Goal: Task Accomplishment & Management: Manage account settings

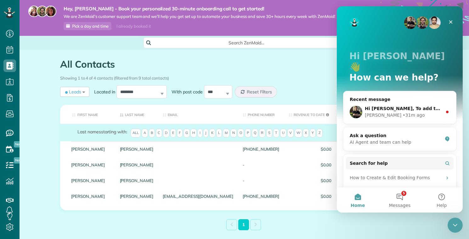
scroll to position [3, 3]
click at [399, 195] on button "5 Messages" at bounding box center [399, 199] width 42 height 25
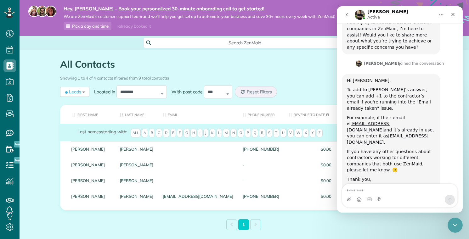
scroll to position [246, 0]
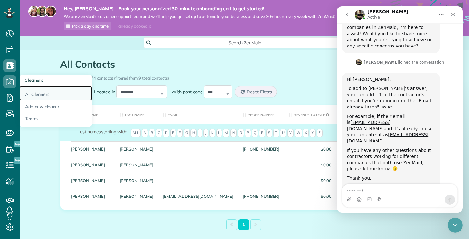
click at [36, 93] on link "All Cleaners" at bounding box center [56, 93] width 72 height 14
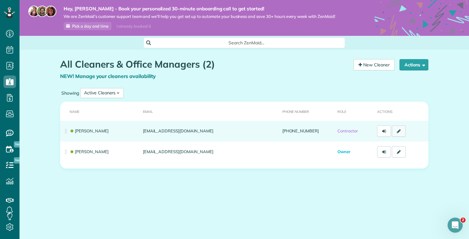
click at [399, 129] on link at bounding box center [399, 131] width 14 height 11
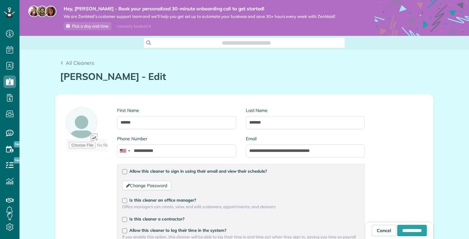
scroll to position [3, 3]
type input "**********"
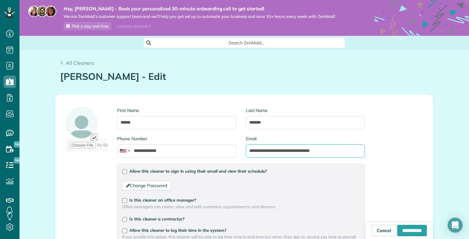
click at [254, 148] on input "**********" at bounding box center [305, 150] width 119 height 13
drag, startPoint x: 276, startPoint y: 150, endPoint x: 366, endPoint y: 154, distance: 90.1
click at [365, 154] on input "**********" at bounding box center [305, 150] width 119 height 13
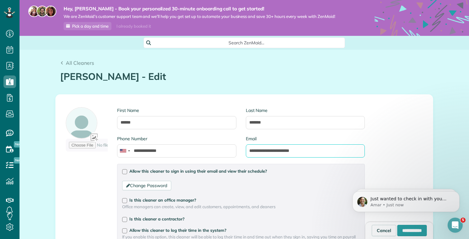
type input "**********"
click at [404, 155] on div "**********" at bounding box center [244, 225] width 377 height 260
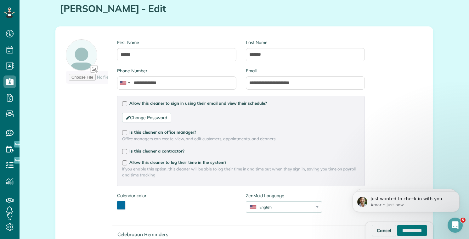
click at [404, 236] on input "**********" at bounding box center [412, 230] width 30 height 11
type input "**********"
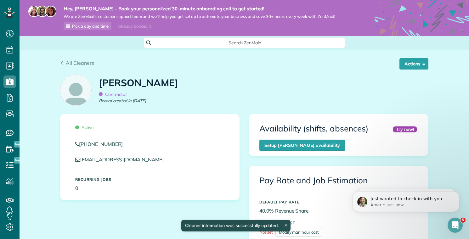
scroll to position [6, 0]
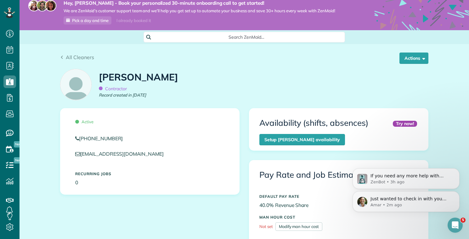
click at [385, 207] on p "Amar • 2m ago" at bounding box center [410, 205] width 81 height 6
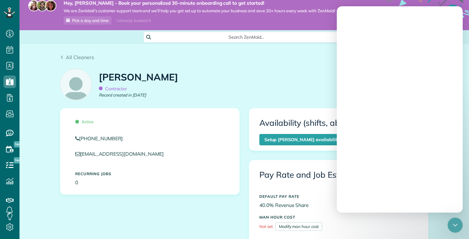
scroll to position [0, 0]
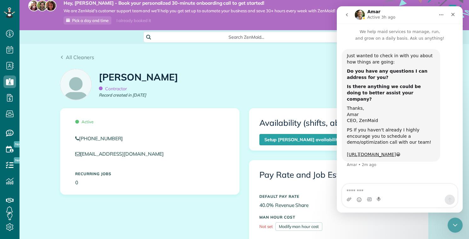
click at [391, 188] on textarea "Message…" at bounding box center [399, 189] width 115 height 11
click at [396, 152] on link "https://www.zenmaid.com/optimize" at bounding box center [371, 154] width 49 height 5
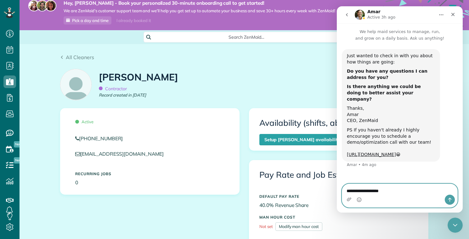
click at [379, 191] on textarea "**********" at bounding box center [399, 189] width 115 height 11
type textarea "**********"
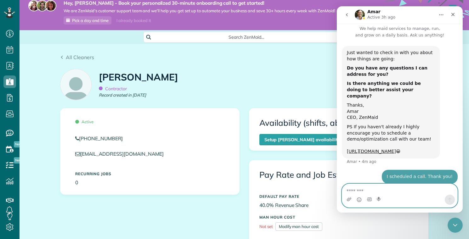
scroll to position [3, 0]
click at [456, 16] on div "Close" at bounding box center [452, 14] width 11 height 11
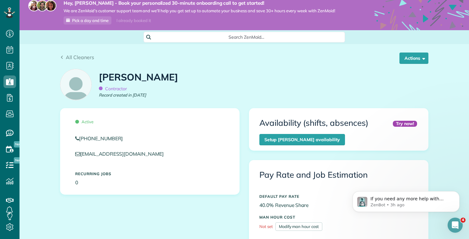
scroll to position [0, 0]
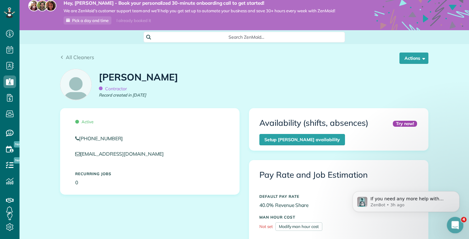
click at [453, 219] on div "Open Intercom Messenger" at bounding box center [454, 224] width 21 height 21
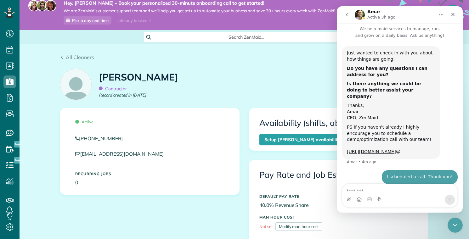
scroll to position [3, 0]
click at [347, 14] on icon "go back" at bounding box center [346, 14] width 5 height 5
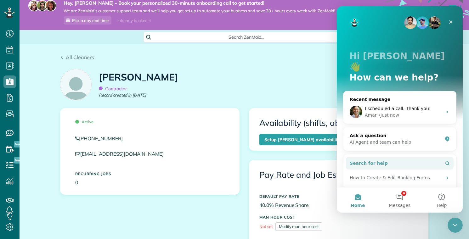
scroll to position [47, 0]
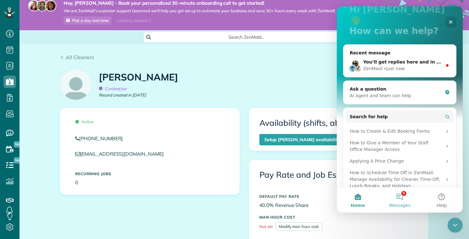
click at [396, 199] on button "5 Messages" at bounding box center [399, 199] width 42 height 25
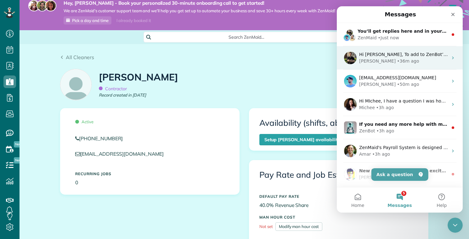
click at [398, 64] on div "Hi Dylan, To add to ZenBot’s answer, you can add +1 to the contractor’s email i…" at bounding box center [400, 57] width 126 height 23
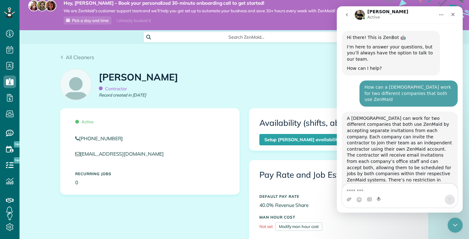
scroll to position [236, 0]
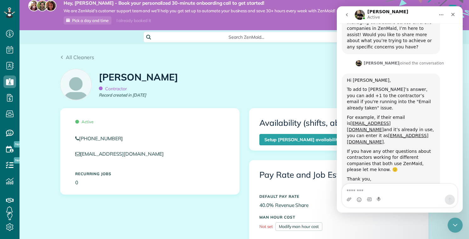
click at [383, 192] on textarea "Message…" at bounding box center [399, 189] width 115 height 11
type textarea "**********"
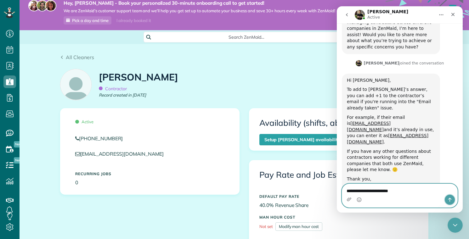
click at [448, 199] on icon "Send a message…" at bounding box center [449, 199] width 5 height 5
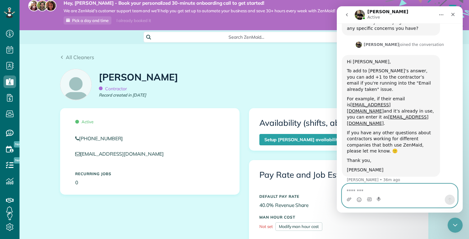
scroll to position [254, 0]
click at [456, 15] on div "Close" at bounding box center [452, 14] width 11 height 11
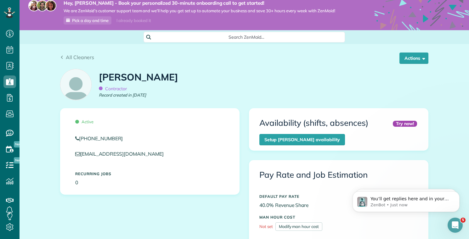
scroll to position [0, 0]
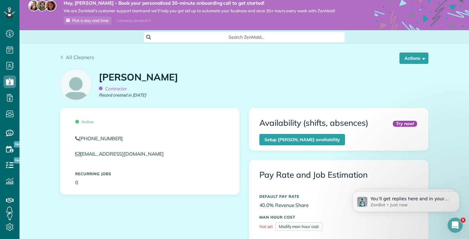
click at [236, 93] on div "Rachel Pollema Contractor Record created in Sep 2025" at bounding box center [243, 87] width 377 height 42
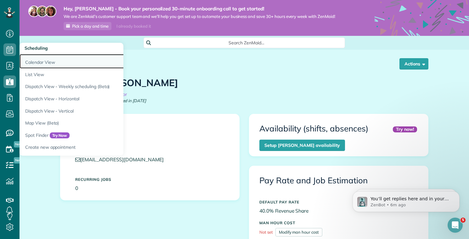
click at [31, 65] on link "Calendar View" at bounding box center [98, 61] width 157 height 14
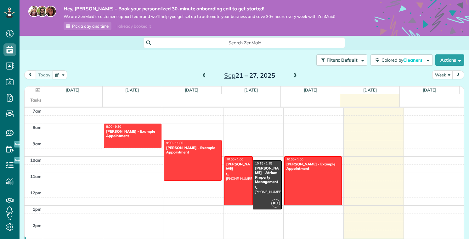
scroll to position [143, 0]
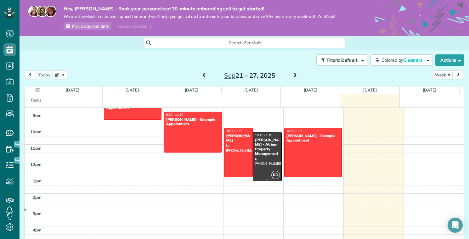
click at [258, 156] on div "[PERSON_NAME] - Atrium Property Management" at bounding box center [266, 147] width 25 height 18
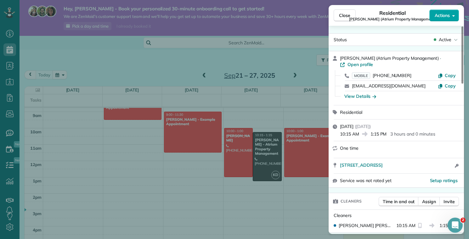
click at [442, 19] on button "Actions" at bounding box center [444, 15] width 30 height 12
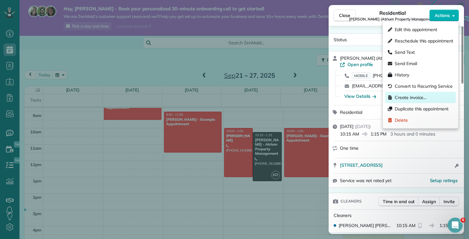
click at [416, 97] on span "Create invoice…" at bounding box center [423, 97] width 59 height 6
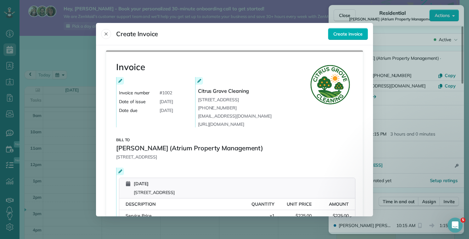
click at [118, 80] on icon at bounding box center [120, 81] width 4 height 4
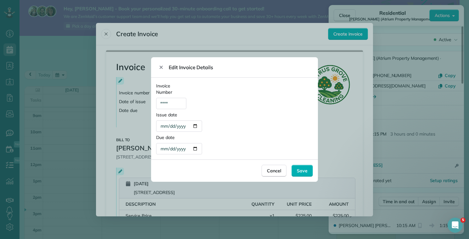
click at [180, 149] on div "**********" at bounding box center [178, 148] width 45 height 11
click at [193, 149] on div "**********" at bounding box center [178, 148] width 45 height 11
type div "**********"
click at [249, 132] on div "**********" at bounding box center [234, 119] width 167 height 82
click at [304, 174] on div "Save" at bounding box center [301, 171] width 21 height 12
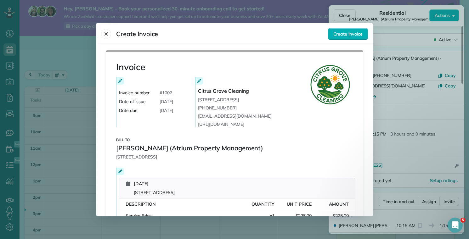
scroll to position [11, 0]
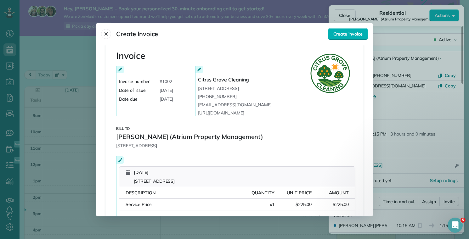
click at [118, 159] on icon at bounding box center [120, 160] width 4 height 4
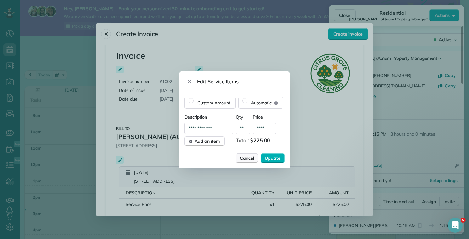
click at [250, 157] on span "Cancel" at bounding box center [247, 158] width 14 height 6
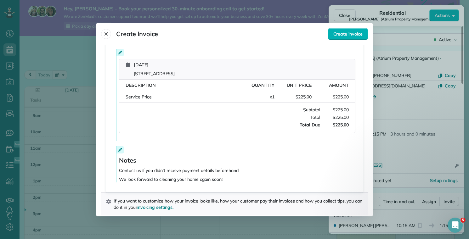
scroll to position [113, 0]
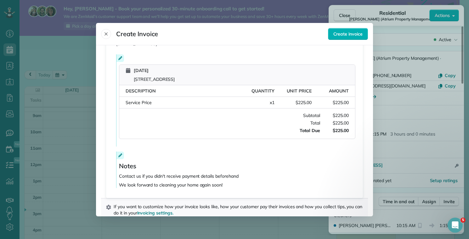
click at [121, 64] on div "Wednesday, September 24, 2025 10222 N. Ojus Dr Unit A Tampa FL 33617 Descriptio…" at bounding box center [234, 100] width 237 height 92
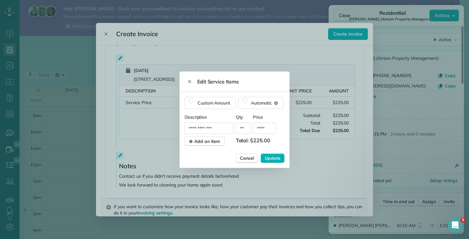
click at [118, 57] on div at bounding box center [234, 119] width 469 height 239
click at [215, 132] on input "**********" at bounding box center [214, 128] width 58 height 11
type input "**********"
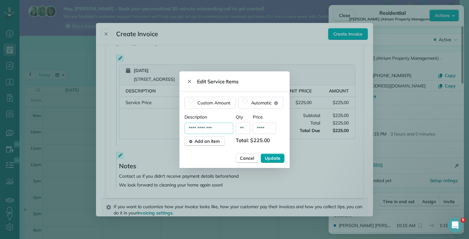
click at [278, 160] on span "Update" at bounding box center [273, 158] width 16 height 6
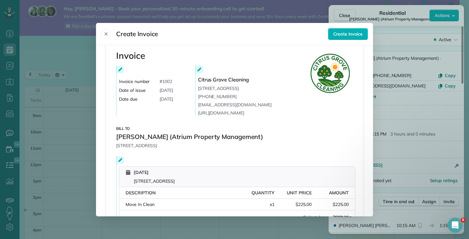
scroll to position [123, 0]
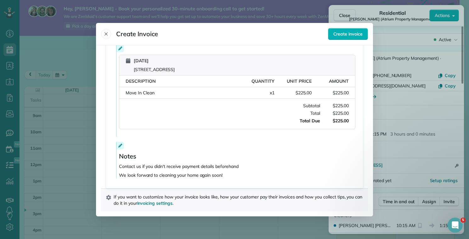
click at [118, 147] on icon at bounding box center [120, 146] width 4 height 4
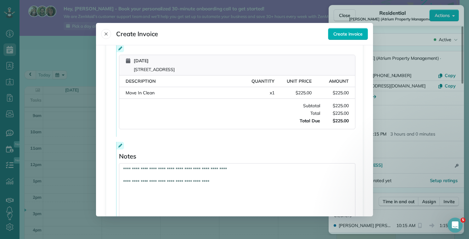
drag, startPoint x: 120, startPoint y: 181, endPoint x: 117, endPoint y: 158, distance: 23.1
click at [119, 163] on textarea "**********" at bounding box center [237, 191] width 236 height 56
click at [194, 171] on textarea "**********" at bounding box center [237, 191] width 236 height 56
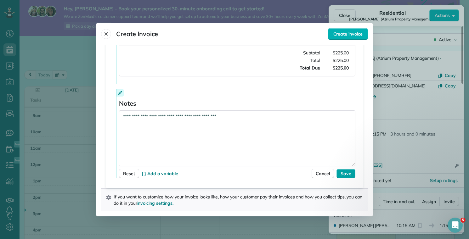
type textarea "**********"
click at [342, 174] on span "Save" at bounding box center [345, 173] width 11 height 6
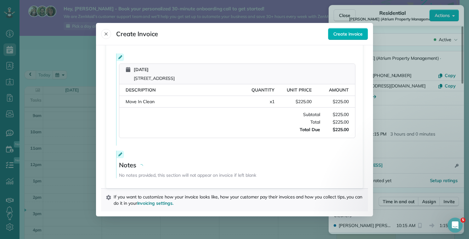
scroll to position [114, 0]
click at [348, 36] on span "Create invoice" at bounding box center [347, 34] width 29 height 6
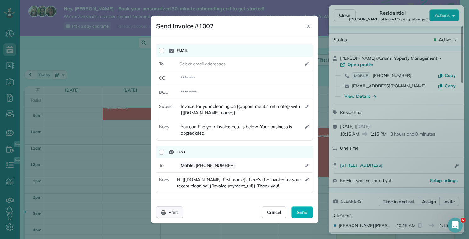
click at [161, 215] on div "Print" at bounding box center [169, 212] width 27 height 12
click at [310, 24] on icon "Close" at bounding box center [308, 26] width 5 height 5
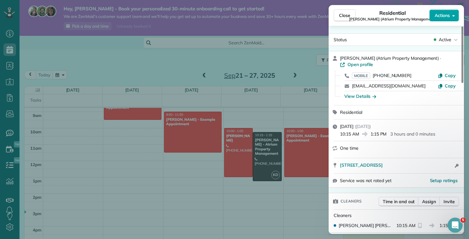
click at [450, 13] on button "Actions" at bounding box center [444, 15] width 30 height 12
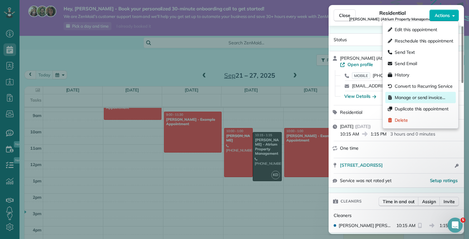
click at [417, 101] on div "Manage or send invoice…" at bounding box center [420, 97] width 70 height 11
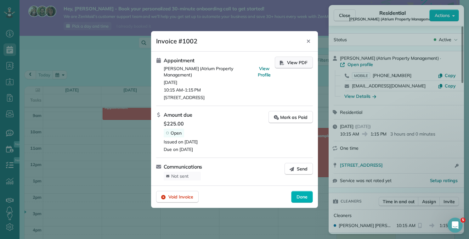
click at [288, 62] on span "View PDF" at bounding box center [297, 62] width 20 height 6
click at [307, 41] on icon "Close" at bounding box center [308, 41] width 5 height 5
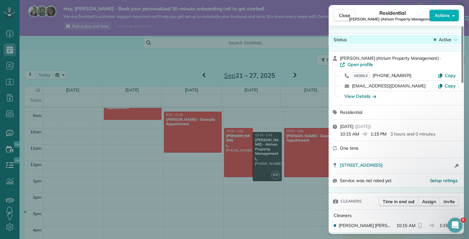
click at [448, 40] on span "Active" at bounding box center [445, 39] width 13 height 6
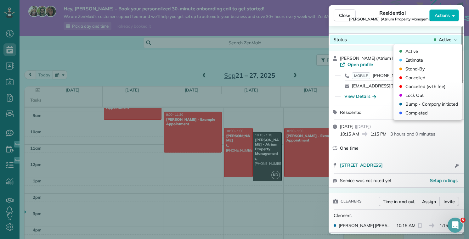
click at [448, 40] on span "Active" at bounding box center [445, 39] width 13 height 6
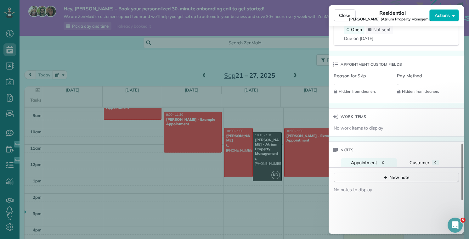
scroll to position [328, 0]
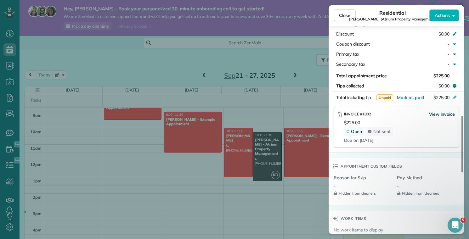
click at [450, 114] on span "View invoice" at bounding box center [442, 114] width 26 height 6
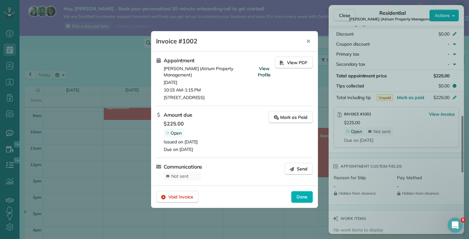
click at [262, 68] on span "View Profile" at bounding box center [264, 72] width 13 height 12
click at [277, 138] on div "Mark as Paid" at bounding box center [290, 132] width 44 height 42
click at [307, 39] on icon "Close" at bounding box center [308, 41] width 5 height 5
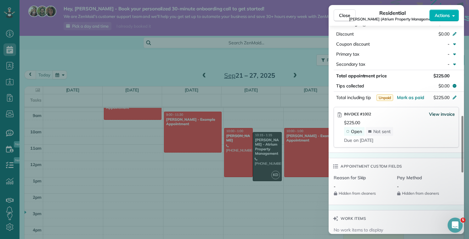
click at [439, 115] on span "View invoice" at bounding box center [442, 114] width 26 height 6
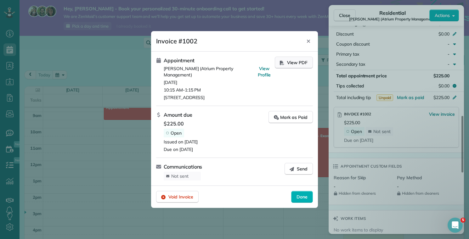
click at [304, 66] on button "View PDF" at bounding box center [294, 63] width 38 height 12
click at [98, 71] on div at bounding box center [234, 119] width 469 height 239
click at [309, 41] on icon "Close" at bounding box center [308, 41] width 3 height 3
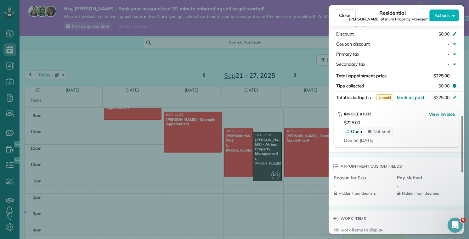
click at [9, 228] on div "Close Residential Steven Hodges (Atrium Property Management) Actions Status Act…" at bounding box center [234, 119] width 469 height 239
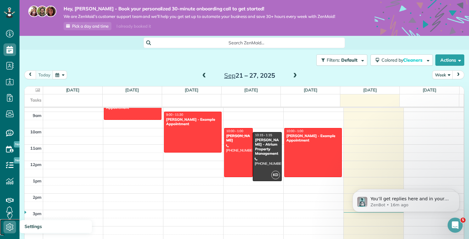
click at [9, 228] on use at bounding box center [9, 227] width 7 height 8
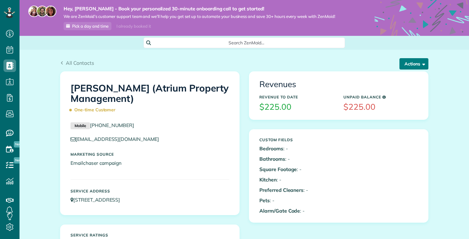
click at [405, 69] on button "Actions" at bounding box center [413, 63] width 29 height 11
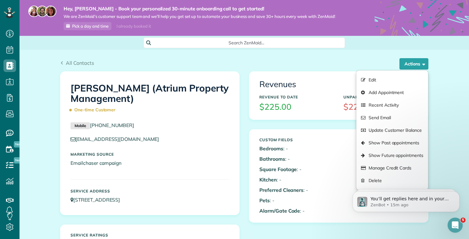
click at [318, 68] on div "All Contacts Actions Edit Add Appointment Recent Activity Send Email Update Cus…" at bounding box center [244, 65] width 368 height 12
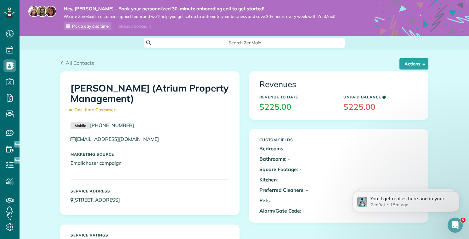
click at [318, 64] on div "All Contacts" at bounding box center [244, 63] width 368 height 8
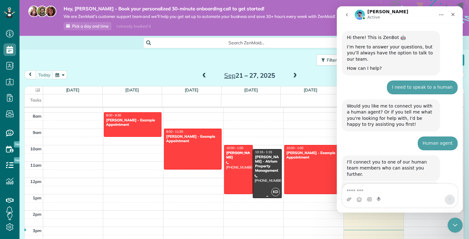
scroll to position [220, 0]
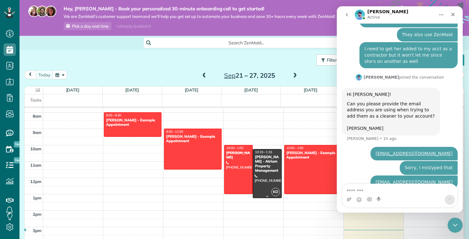
click at [263, 170] on div "Steven Hodges - Atrium Property Management" at bounding box center [266, 164] width 25 height 18
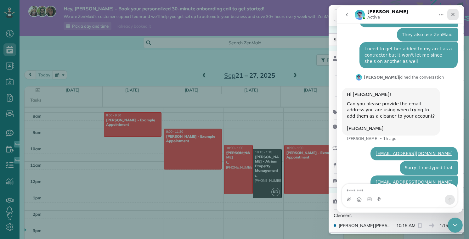
click at [455, 15] on div "Close" at bounding box center [452, 14] width 11 height 11
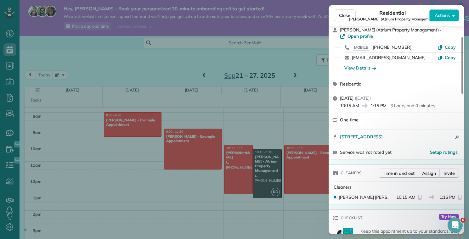
scroll to position [40, 0]
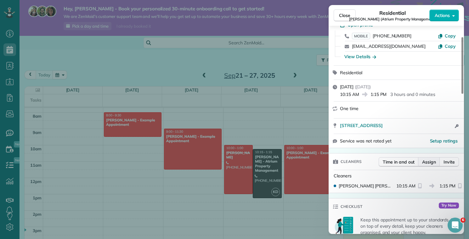
click at [427, 161] on span "Assign" at bounding box center [429, 162] width 14 height 6
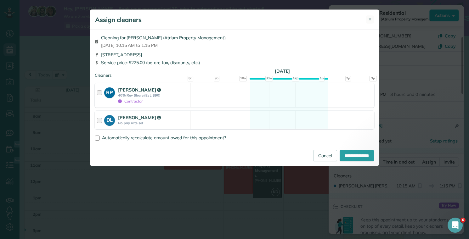
click at [100, 93] on div at bounding box center [100, 96] width 7 height 18
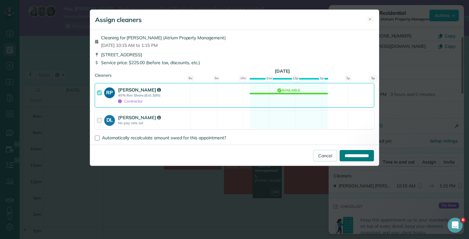
click at [356, 156] on input "**********" at bounding box center [356, 155] width 34 height 11
type input "**********"
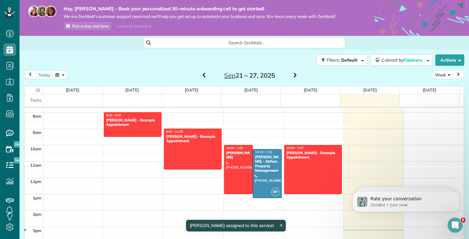
scroll to position [126, 0]
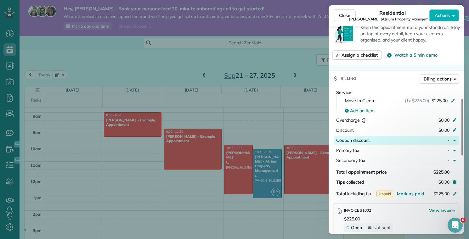
scroll to position [266, 0]
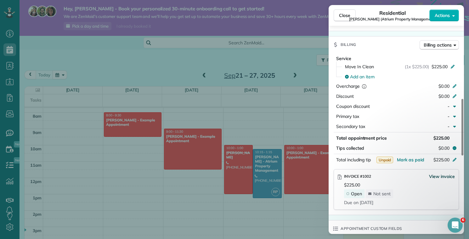
click at [447, 177] on span "View invoice" at bounding box center [442, 176] width 26 height 6
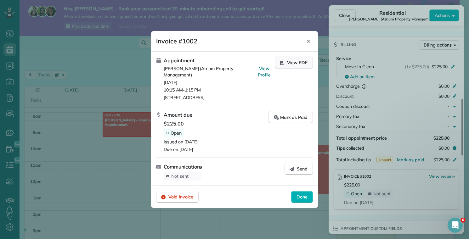
click at [286, 63] on button "View PDF" at bounding box center [294, 63] width 38 height 12
click at [293, 69] on div "View PDF" at bounding box center [294, 79] width 38 height 44
click at [293, 65] on span "View PDF" at bounding box center [297, 62] width 20 height 6
click at [172, 196] on span "Void Invoice" at bounding box center [180, 197] width 25 height 6
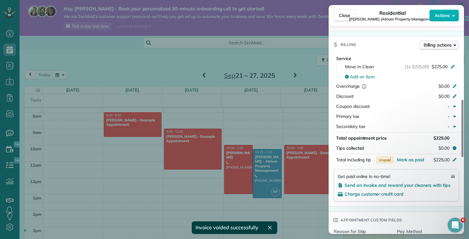
click at [432, 46] on span "Billing actions" at bounding box center [437, 45] width 28 height 6
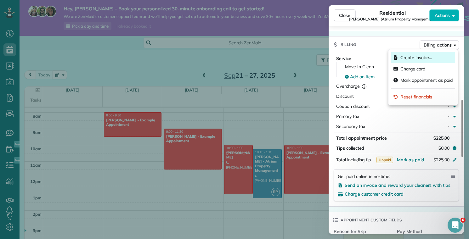
click at [403, 56] on span "Create invoice…" at bounding box center [426, 57] width 52 height 6
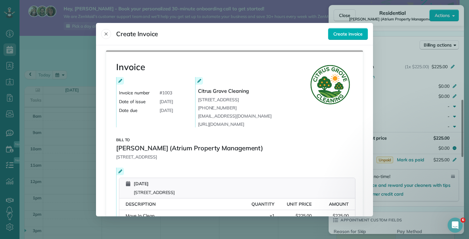
click at [169, 92] on span "# 1003" at bounding box center [165, 93] width 13 height 6
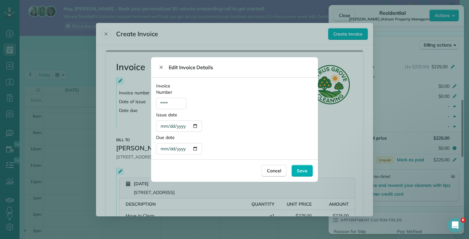
click at [180, 101] on div "****" at bounding box center [185, 103] width 58 height 11
type div "****"
click at [306, 173] on span "Save" at bounding box center [302, 171] width 11 height 6
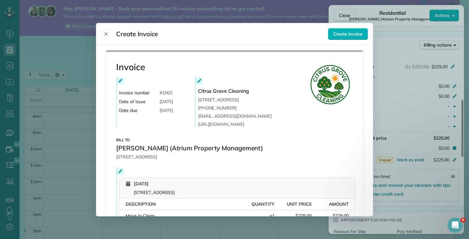
click at [142, 152] on span "Steven Hodges (Atrium Property Management)" at bounding box center [189, 148] width 147 height 9
click at [119, 172] on icon at bounding box center [120, 172] width 4 height 4
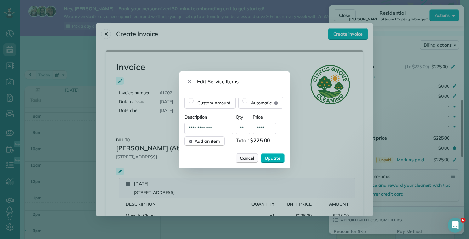
click at [255, 160] on button "Cancel" at bounding box center [247, 158] width 22 height 9
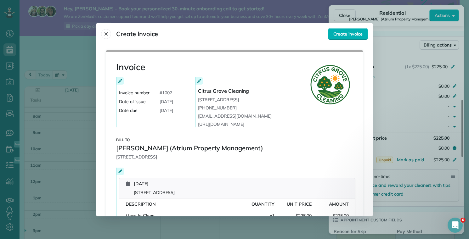
click at [148, 148] on span "Steven Hodges (Atrium Property Management)" at bounding box center [189, 148] width 147 height 9
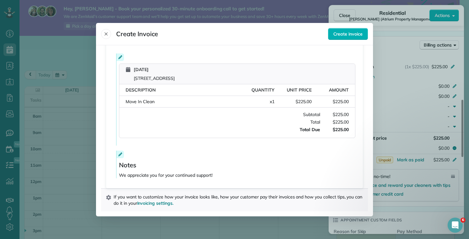
scroll to position [0, 0]
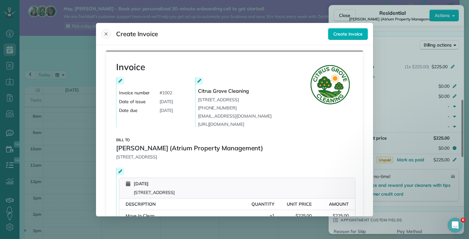
click at [108, 33] on icon "Close" at bounding box center [105, 33] width 5 height 5
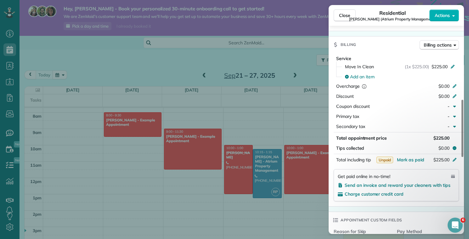
click at [97, 64] on div "Close Residential Steven Hodges (Atrium Property Management) Actions Status Act…" at bounding box center [234, 119] width 469 height 239
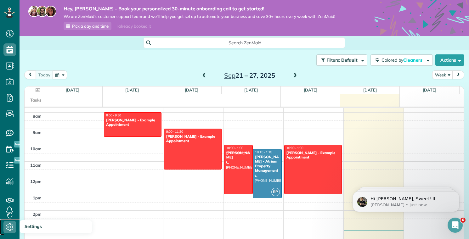
click at [10, 227] on icon at bounding box center [9, 227] width 13 height 13
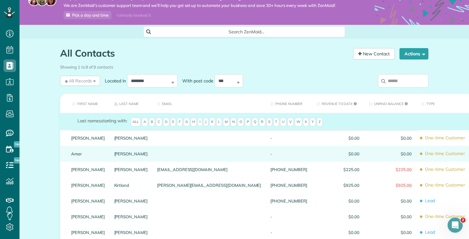
scroll to position [11, 0]
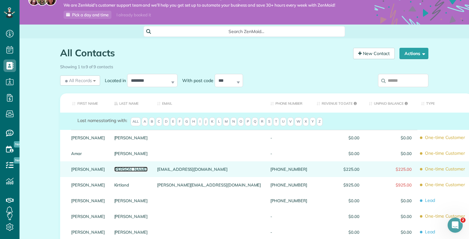
click at [121, 171] on link "[PERSON_NAME]" at bounding box center [131, 169] width 34 height 4
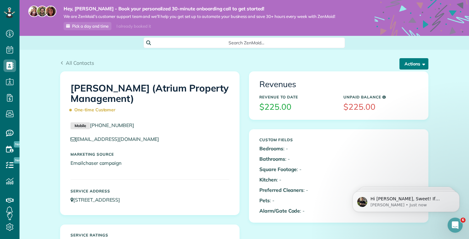
click at [412, 65] on button "Actions" at bounding box center [413, 63] width 29 height 11
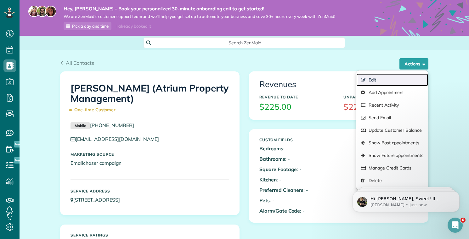
click at [401, 81] on link "Edit" at bounding box center [392, 80] width 72 height 13
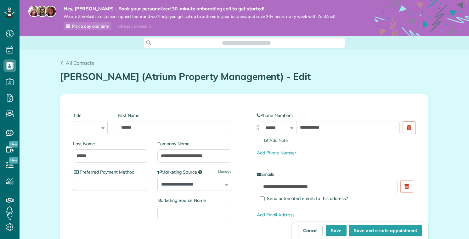
type input "**********"
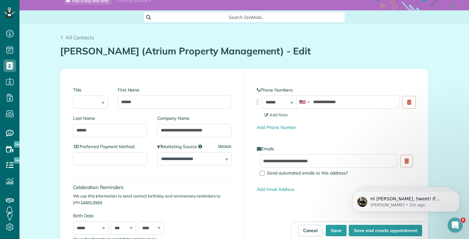
scroll to position [62, 0]
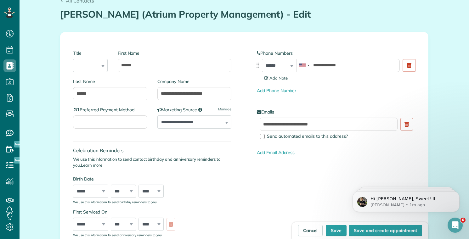
click at [286, 11] on h1 "[PERSON_NAME] (Atrium Property Management) - Edit" at bounding box center [244, 14] width 368 height 10
click at [145, 68] on input "******" at bounding box center [175, 65] width 114 height 13
click at [133, 93] on input "******" at bounding box center [110, 93] width 74 height 13
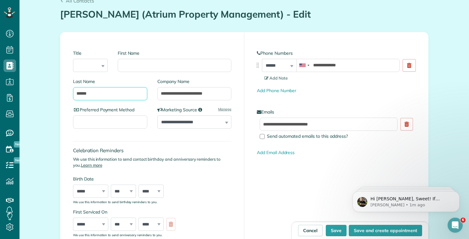
click at [133, 93] on input "******" at bounding box center [110, 93] width 74 height 13
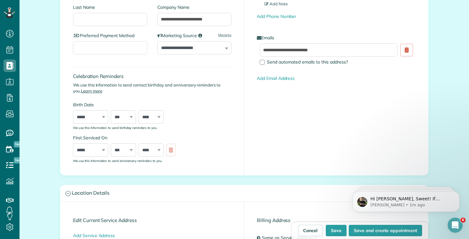
scroll to position [130, 0]
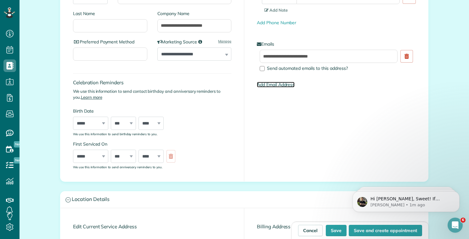
click at [265, 86] on link "Add Email Address" at bounding box center [276, 85] width 38 height 6
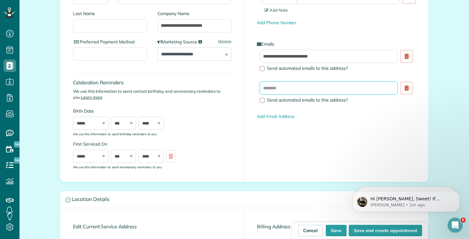
click at [268, 88] on input "text" at bounding box center [329, 87] width 138 height 13
type input "**********"
click at [260, 100] on div at bounding box center [262, 100] width 5 height 5
click at [245, 97] on div "**********" at bounding box center [336, 48] width 184 height 168
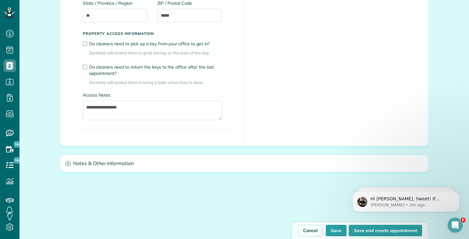
scroll to position [538, 0]
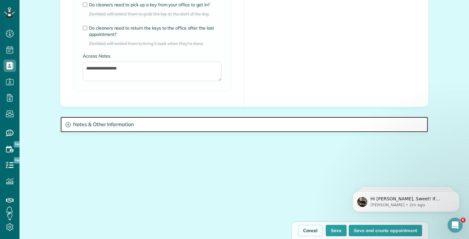
click at [67, 126] on icon at bounding box center [67, 124] width 5 height 5
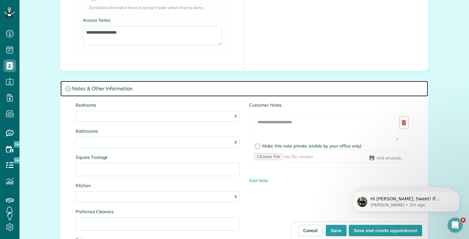
scroll to position [566, 0]
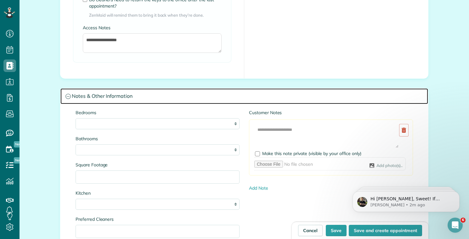
click at [68, 98] on icon at bounding box center [67, 96] width 5 height 5
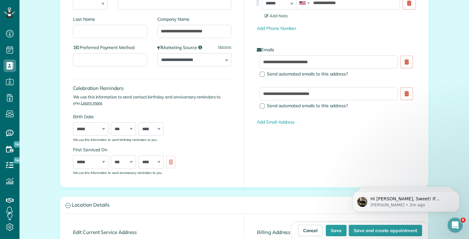
scroll to position [51, 0]
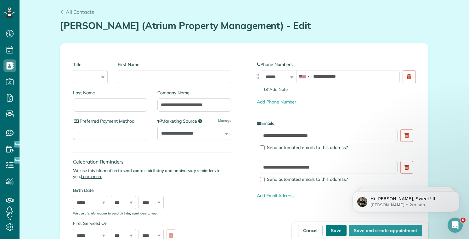
click at [328, 231] on button "Save" at bounding box center [336, 230] width 21 height 11
type input "**********"
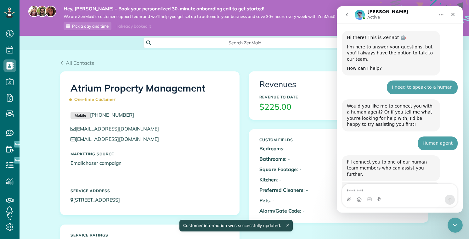
scroll to position [220, 0]
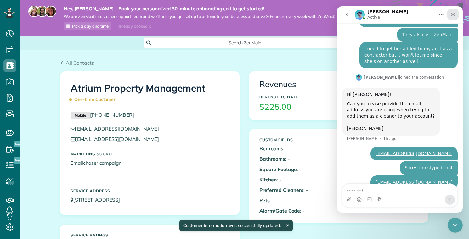
click at [453, 14] on icon "Close" at bounding box center [452, 14] width 5 height 5
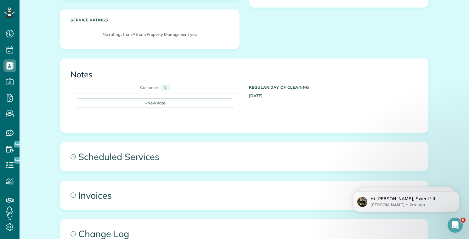
scroll to position [328, 0]
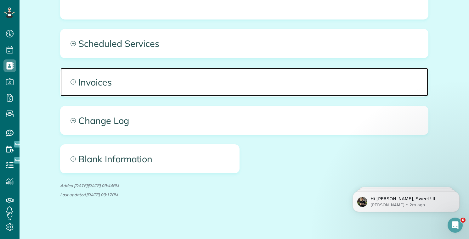
click at [87, 81] on span "Invoices" at bounding box center [243, 82] width 367 height 28
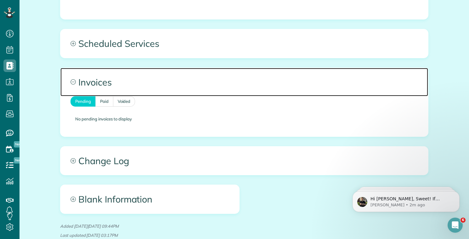
click at [79, 81] on span "Invoices" at bounding box center [243, 82] width 367 height 28
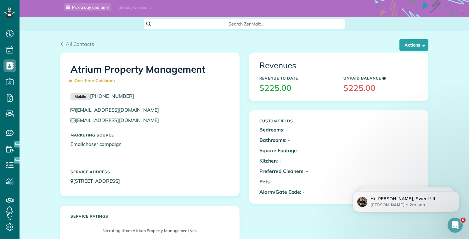
scroll to position [0, 0]
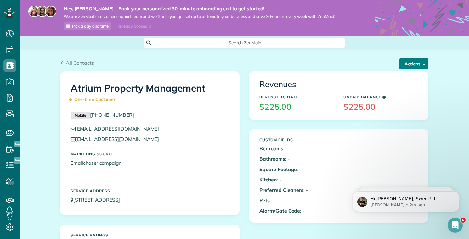
click at [412, 60] on button "Actions" at bounding box center [413, 63] width 29 height 11
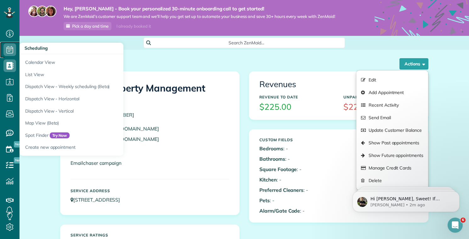
click at [7, 48] on use at bounding box center [10, 50] width 7 height 8
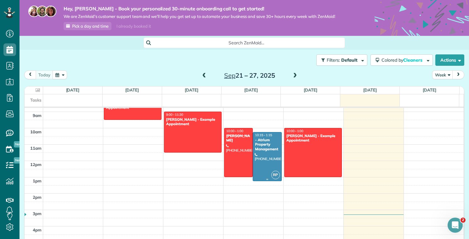
click at [271, 148] on div "- Atrium Property Management" at bounding box center [266, 145] width 25 height 14
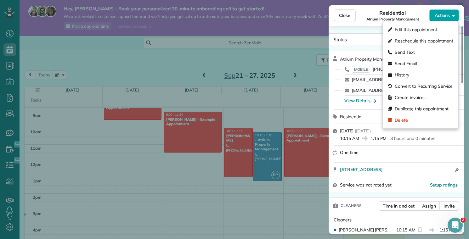
click at [444, 17] on span "Actions" at bounding box center [441, 15] width 15 height 6
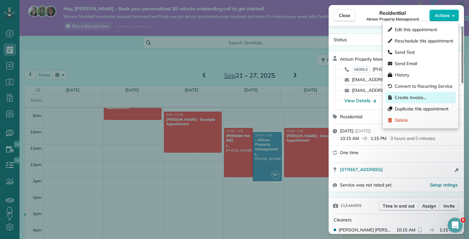
click at [430, 98] on span "Create invoice…" at bounding box center [423, 97] width 59 height 6
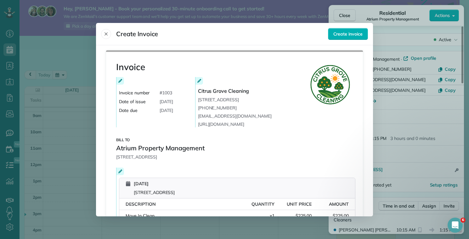
click at [118, 82] on icon at bounding box center [120, 81] width 4 height 4
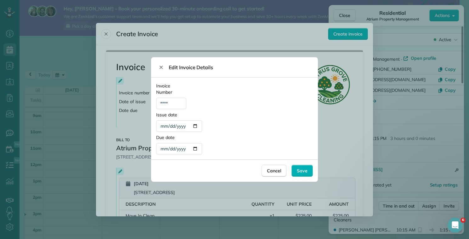
click at [177, 101] on div "****" at bounding box center [185, 103] width 58 height 11
type div "****"
click at [236, 129] on div "**********" at bounding box center [234, 122] width 157 height 20
click at [300, 176] on div "Save" at bounding box center [301, 171] width 21 height 12
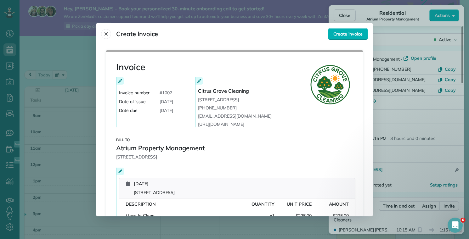
click at [119, 81] on icon at bounding box center [120, 81] width 4 height 4
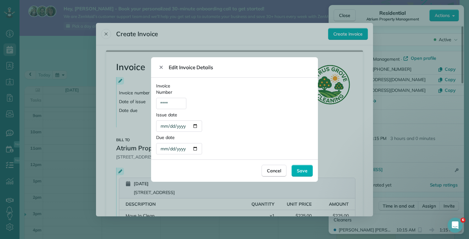
click at [175, 148] on div "**********" at bounding box center [178, 148] width 45 height 11
type div "**********"
click at [299, 172] on span "Save" at bounding box center [302, 171] width 11 height 6
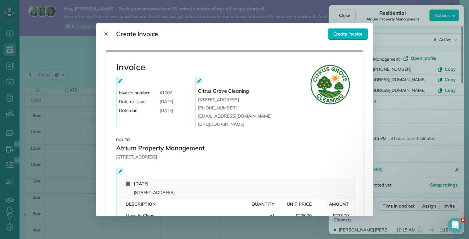
click at [336, 54] on div "Invoice Invoice number # 1002 Date of issue September 26, 2025 Date due October…" at bounding box center [234, 176] width 257 height 252
click at [346, 31] on span "Create invoice" at bounding box center [347, 34] width 29 height 6
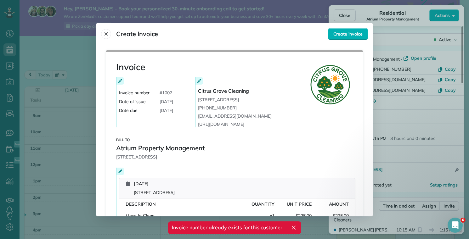
click at [119, 82] on icon at bounding box center [120, 81] width 4 height 4
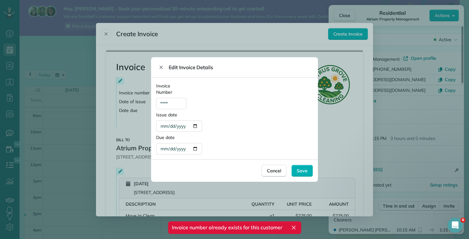
click at [173, 104] on div "****" at bounding box center [185, 103] width 58 height 11
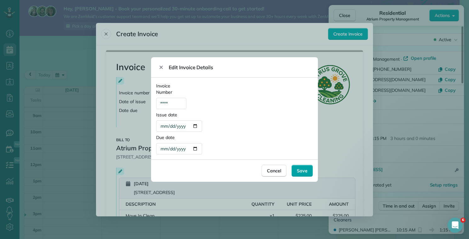
type div "****"
click at [301, 170] on span "Save" at bounding box center [302, 171] width 11 height 6
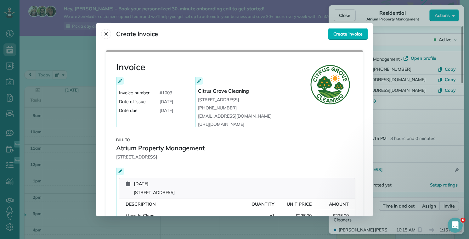
click at [284, 137] on div "Invoice Invoice number # 1003 Date of issue September 26, 2025 Date due October…" at bounding box center [234, 176] width 257 height 252
click at [363, 36] on button "Create invoice" at bounding box center [348, 34] width 40 height 12
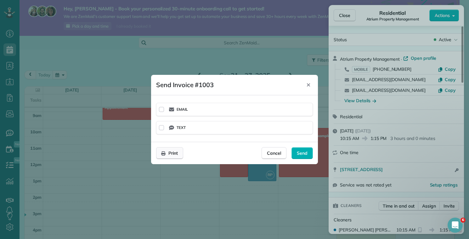
click at [168, 157] on div "Print" at bounding box center [169, 153] width 27 height 12
click at [92, 55] on div at bounding box center [234, 119] width 469 height 239
click at [305, 86] on div "Close" at bounding box center [307, 85] width 9 height 10
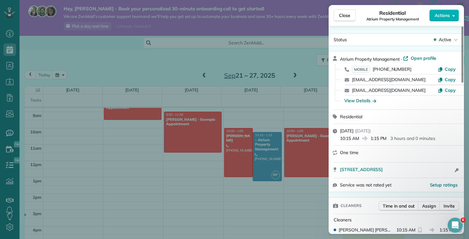
click at [304, 73] on div "Close Residential Atrium Property Management Actions Status Active Atrium Prope…" at bounding box center [234, 119] width 469 height 239
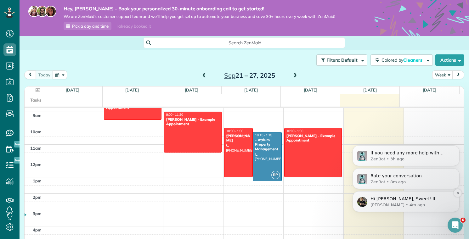
click at [409, 200] on span "Hi Dylan, Sweet! If anything comes up before your call, please let us know. 😊 T…" at bounding box center [410, 208] width 80 height 24
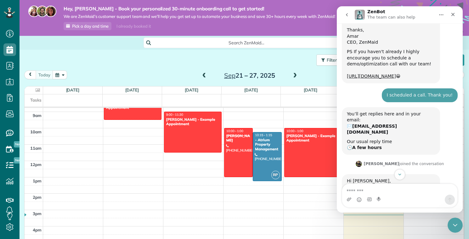
scroll to position [114, 0]
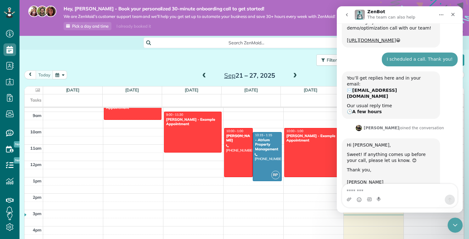
click at [382, 187] on textarea "Message…" at bounding box center [399, 189] width 115 height 11
type textarea "**********"
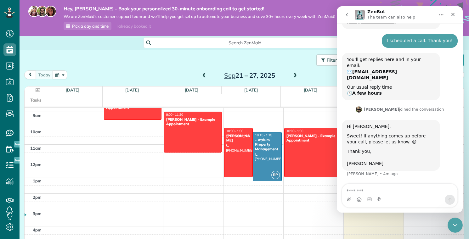
scroll to position [133, 0]
click at [455, 14] on icon "Close" at bounding box center [452, 14] width 5 height 5
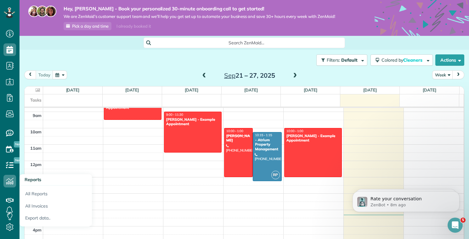
scroll to position [4, 0]
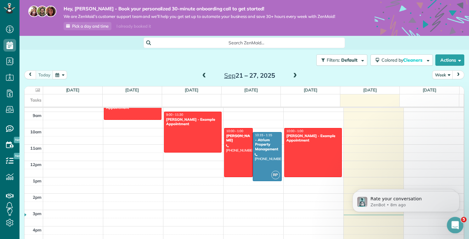
click at [457, 225] on icon "Open Intercom Messenger" at bounding box center [454, 224] width 10 height 10
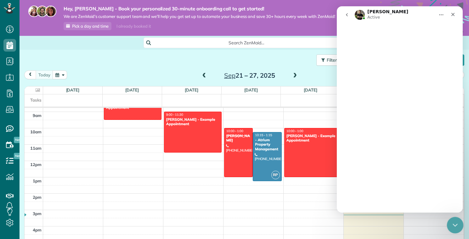
click at [457, 225] on icon "Close Intercom Messenger" at bounding box center [454, 225] width 8 height 8
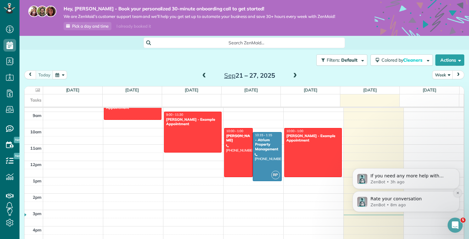
click at [456, 195] on button "Dismiss notification" at bounding box center [457, 193] width 8 height 8
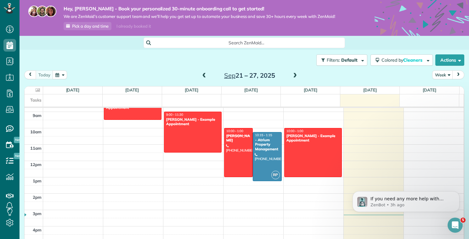
scroll to position [133, 0]
click at [457, 193] on icon "Dismiss notification" at bounding box center [457, 193] width 2 height 2
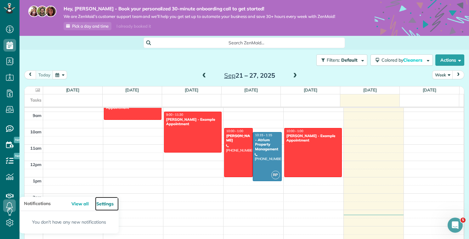
click at [104, 204] on link "Settings" at bounding box center [107, 204] width 24 height 14
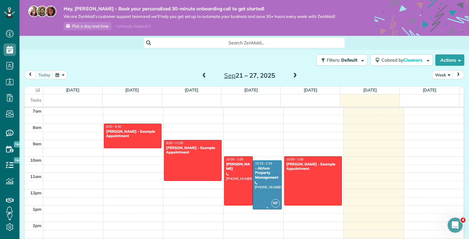
click at [270, 184] on div at bounding box center [267, 185] width 28 height 48
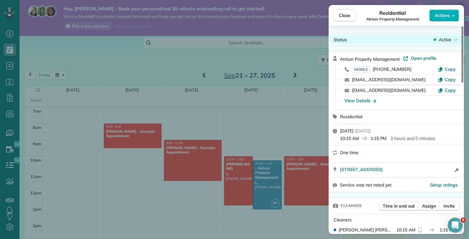
click at [439, 39] on span "Active" at bounding box center [445, 39] width 13 height 6
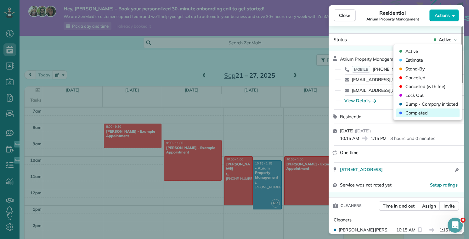
click at [416, 113] on span "Completed" at bounding box center [431, 113] width 53 height 6
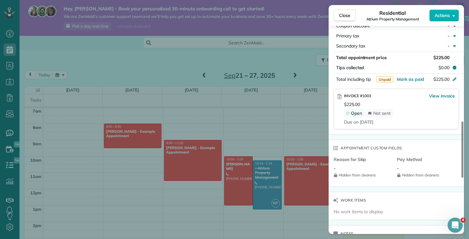
scroll to position [385, 0]
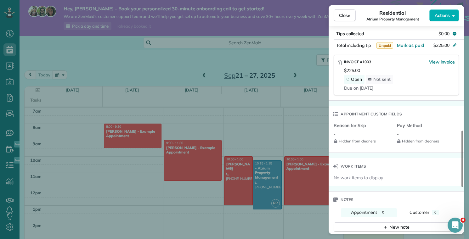
click span "Not sent"
click div "Due on [DATE]"
click div "Close Residential Atrium Property Management Actions Status Completed Atrium Pr…"
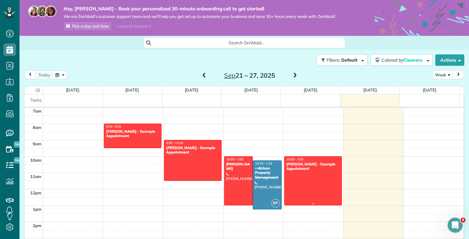
click div
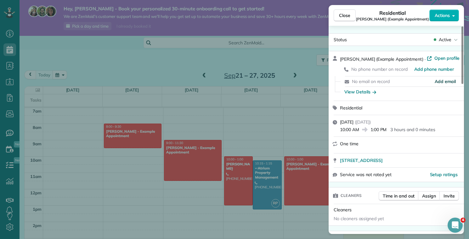
click span "Add email"
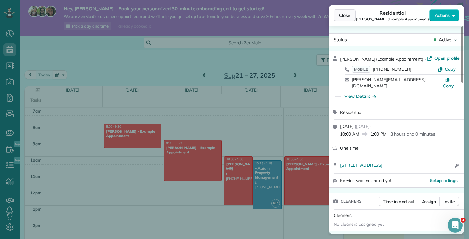
click span "Close"
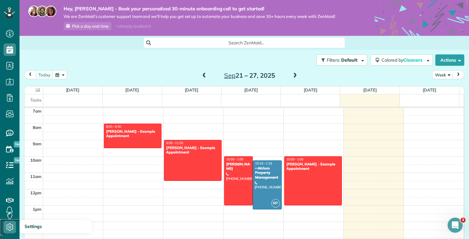
click icon
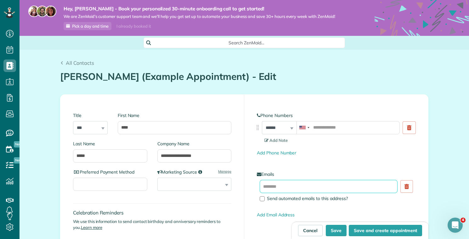
click at [273, 180] on input "text" at bounding box center [329, 186] width 138 height 13
click at [343, 137] on section "Add Note" at bounding box center [339, 140] width 151 height 6
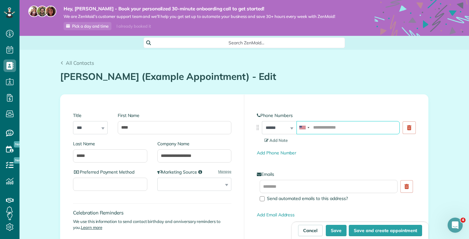
click at [342, 125] on input "tel" at bounding box center [347, 127] width 103 height 13
type input "**********"
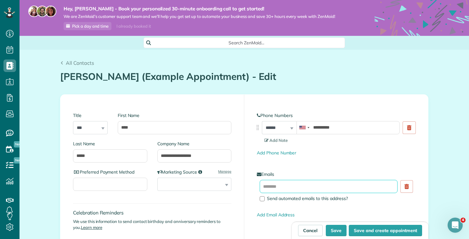
click at [320, 193] on input "text" at bounding box center [329, 186] width 138 height 13
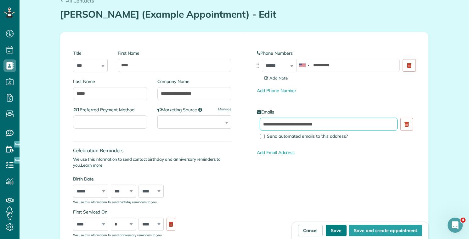
type input "**********"
click at [338, 231] on button "Save" at bounding box center [336, 230] width 21 height 11
type input "**********"
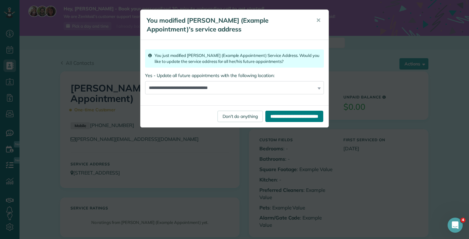
click at [275, 120] on input "**********" at bounding box center [294, 116] width 58 height 11
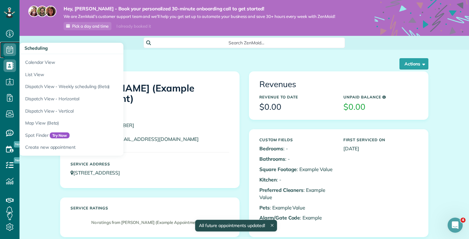
click at [10, 45] on icon at bounding box center [9, 49] width 13 height 13
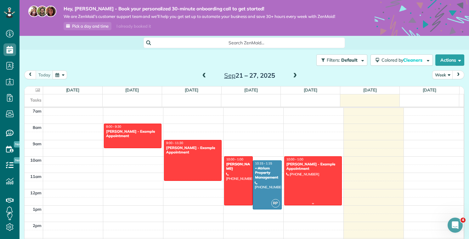
click at [298, 183] on div at bounding box center [312, 181] width 57 height 48
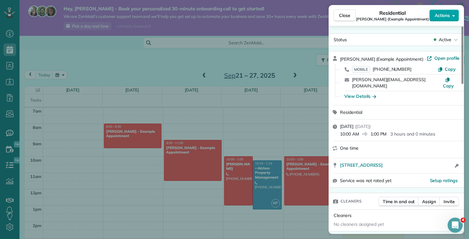
click at [431, 19] on button "Actions" at bounding box center [444, 15] width 30 height 12
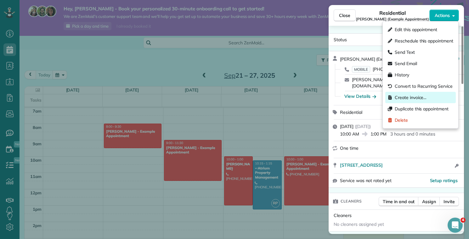
click at [436, 98] on span "Create invoice…" at bounding box center [423, 97] width 59 height 6
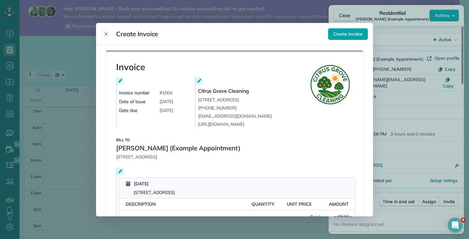
click at [337, 39] on button "Create invoice" at bounding box center [348, 34] width 40 height 12
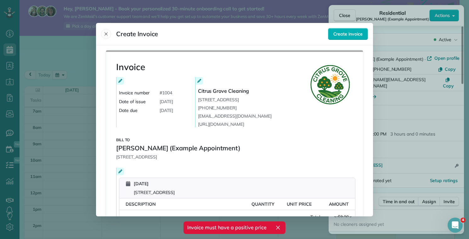
drag, startPoint x: 107, startPoint y: 36, endPoint x: 122, endPoint y: 48, distance: 19.1
click at [107, 36] on button "Close" at bounding box center [106, 34] width 10 height 10
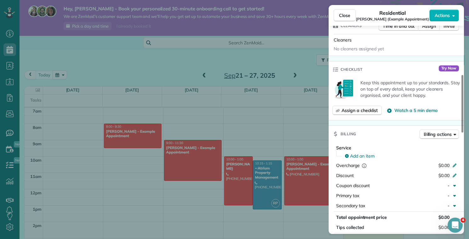
scroll to position [204, 0]
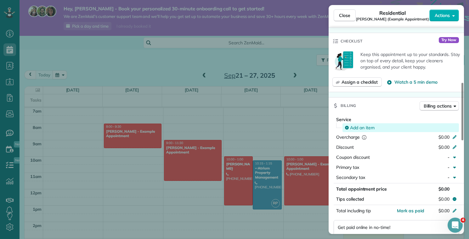
click at [354, 125] on span "Add an item" at bounding box center [362, 128] width 25 height 6
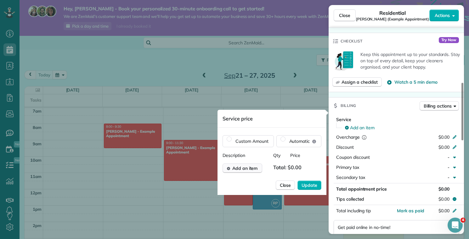
click at [240, 170] on span "Add an item" at bounding box center [244, 168] width 25 height 6
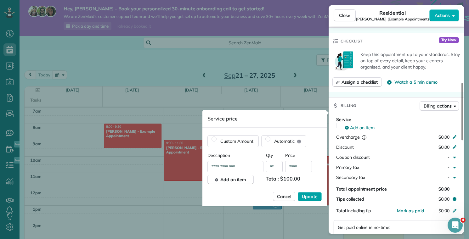
type input "****"
click at [312, 196] on span "Update" at bounding box center [310, 196] width 16 height 6
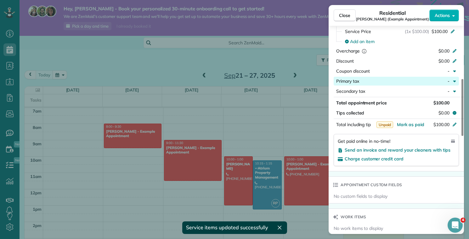
scroll to position [102, 0]
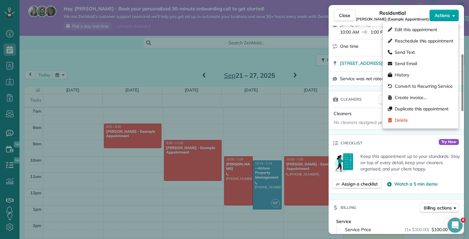
click at [442, 19] on button "Actions" at bounding box center [444, 15] width 30 height 12
click at [396, 185] on div "Keep this appointment up to your standards. Stay on top of every detail, keep y…" at bounding box center [395, 172] width 135 height 42
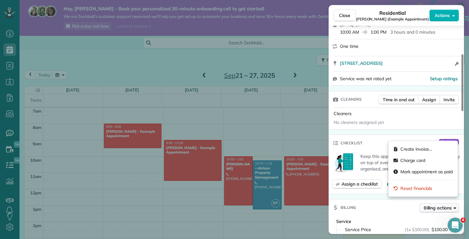
click at [425, 205] on span "Billing actions" at bounding box center [437, 208] width 28 height 6
click at [401, 147] on span "Create invoice…" at bounding box center [426, 149] width 52 height 6
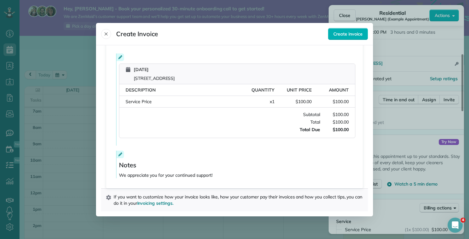
scroll to position [0, 0]
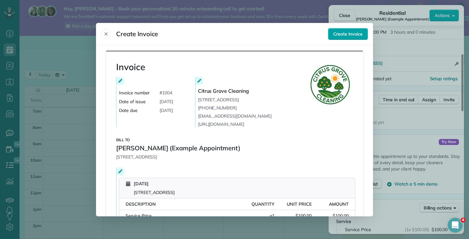
click at [336, 36] on span "Create invoice" at bounding box center [347, 34] width 29 height 6
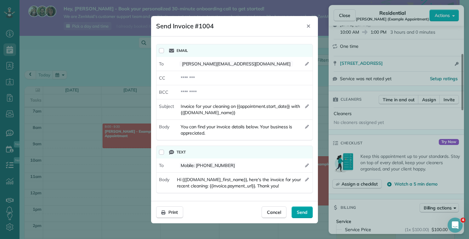
click at [304, 210] on span "Send" at bounding box center [302, 212] width 11 height 6
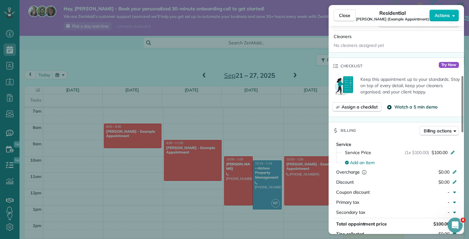
scroll to position [187, 0]
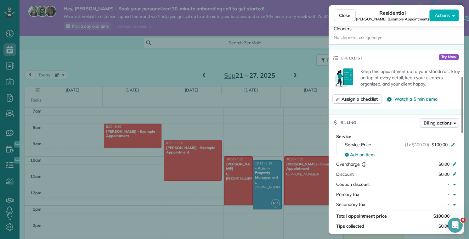
click at [449, 120] on span "Billing actions" at bounding box center [437, 123] width 28 height 6
click at [409, 115] on div "Billing Billing actions" at bounding box center [395, 123] width 135 height 16
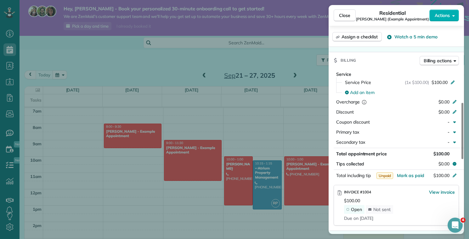
scroll to position [283, 0]
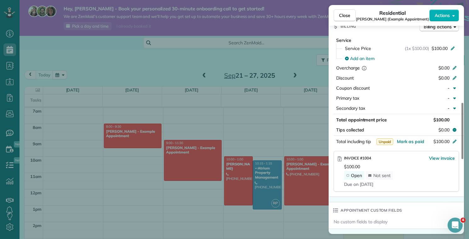
click at [373, 173] on span "Not sent" at bounding box center [381, 176] width 17 height 6
click at [357, 182] on span "Due on Oct 24" at bounding box center [358, 185] width 29 height 6
click at [387, 155] on div "INVOICE #1004 View invoice" at bounding box center [399, 159] width 111 height 8
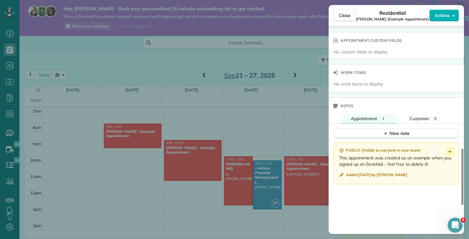
scroll to position [391, 0]
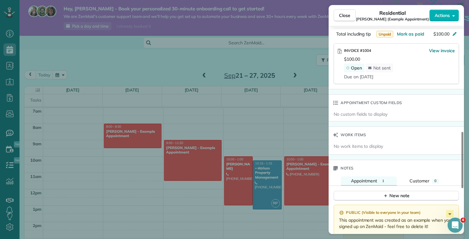
click at [386, 118] on div "Status Active Amar Ghose (Example Appointment) · Open profile MOBILE (813) 313-…" at bounding box center [395, 23] width 135 height 760
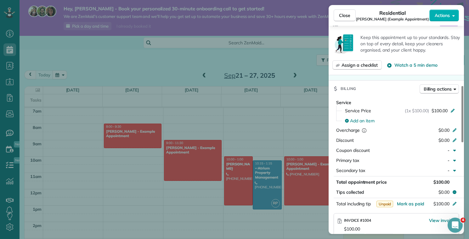
scroll to position [68, 0]
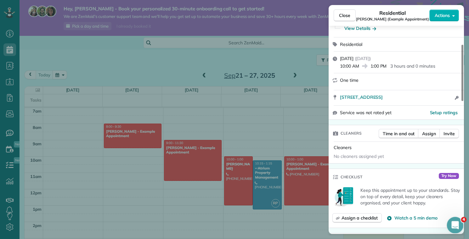
click at [456, 225] on icon "Open Intercom Messenger" at bounding box center [454, 224] width 10 height 10
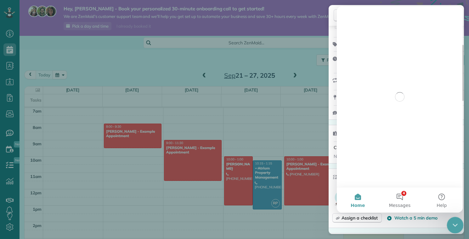
scroll to position [0, 0]
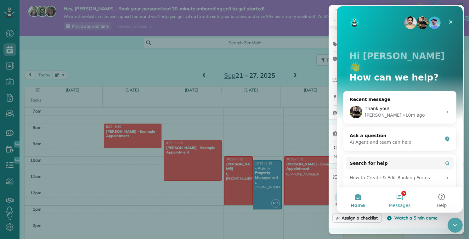
click at [399, 195] on button "5 Messages" at bounding box center [399, 199] width 42 height 25
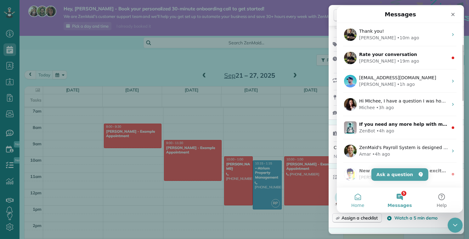
click at [360, 204] on span "Home" at bounding box center [357, 205] width 13 height 4
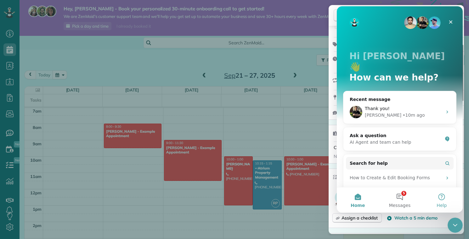
click at [441, 197] on button "Help" at bounding box center [442, 199] width 42 height 25
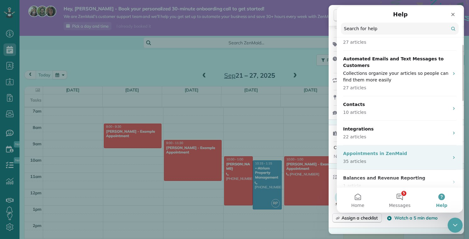
scroll to position [151, 0]
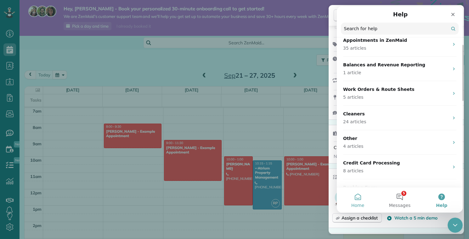
click at [362, 202] on button "Home" at bounding box center [358, 199] width 42 height 25
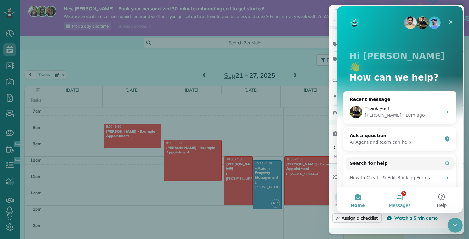
click at [400, 196] on button "5 Messages" at bounding box center [399, 199] width 42 height 25
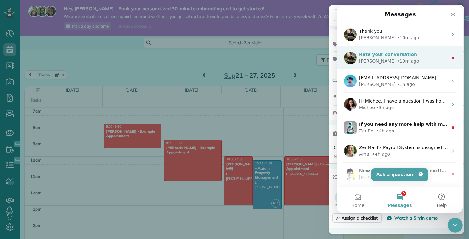
click at [407, 60] on div "Ivan • 19m ago" at bounding box center [403, 61] width 89 height 7
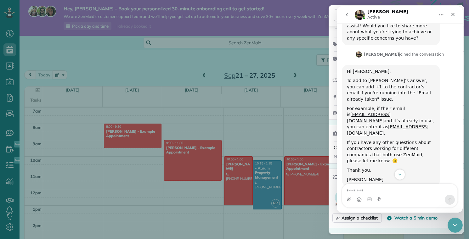
scroll to position [305, 0]
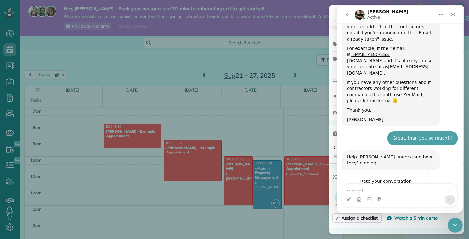
click at [416, 188] on span "Amazing" at bounding box center [415, 193] width 11 height 11
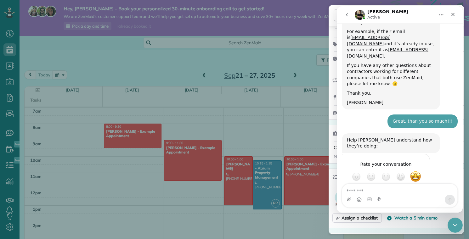
click at [394, 216] on div "Keep this appointment up to your standards. Stay on top of every detail, keep y…" at bounding box center [395, 206] width 135 height 42
click at [452, 225] on icon "Close Intercom Messenger" at bounding box center [454, 225] width 8 height 8
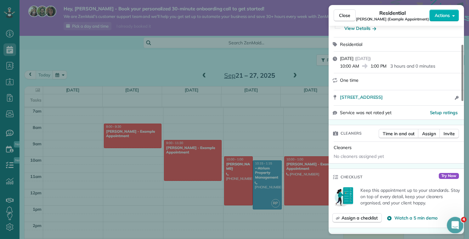
click at [452, 225] on icon "Open Intercom Messenger" at bounding box center [454, 224] width 10 height 10
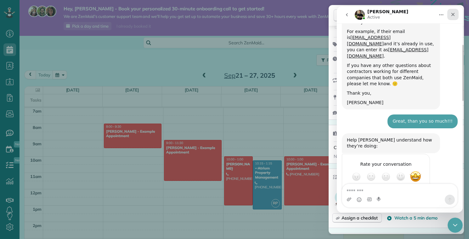
click at [454, 13] on icon "Close" at bounding box center [452, 14] width 3 height 3
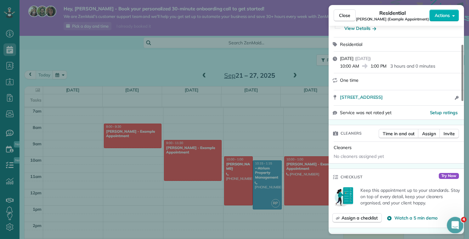
click at [455, 226] on icon "Open Intercom Messenger" at bounding box center [454, 224] width 10 height 10
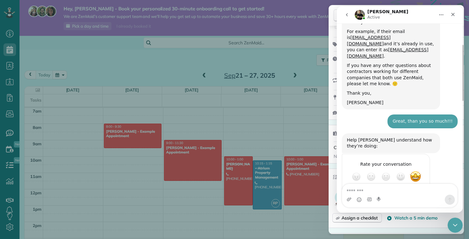
click at [345, 16] on icon "go back" at bounding box center [346, 14] width 5 height 5
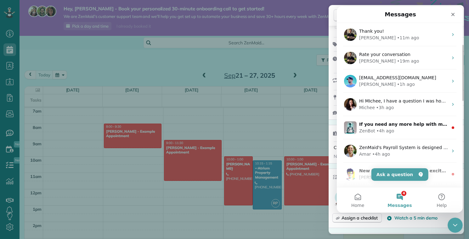
scroll to position [0, 0]
click at [401, 178] on button "Ask a question" at bounding box center [399, 174] width 57 height 13
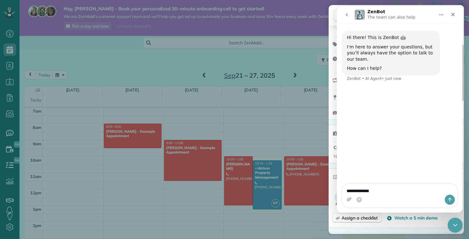
type textarea "**********"
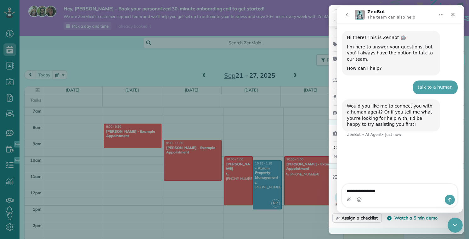
type textarea "**********"
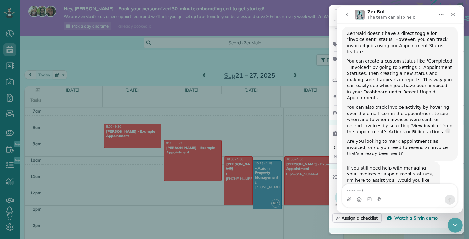
scroll to position [128, 0]
click at [461, 14] on nav "ZenBot The team can also help" at bounding box center [400, 14] width 126 height 17
click at [457, 14] on div "Close" at bounding box center [452, 14] width 11 height 11
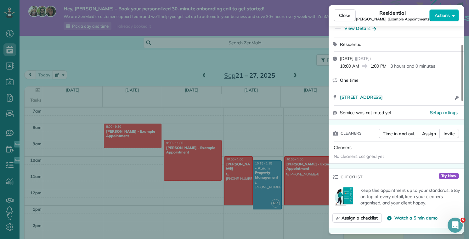
scroll to position [0, 0]
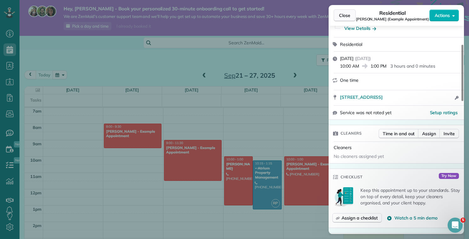
click at [341, 15] on span "Close" at bounding box center [344, 15] width 11 height 6
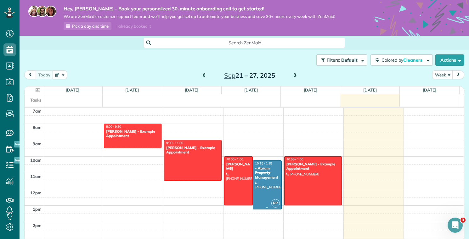
click at [268, 183] on div at bounding box center [267, 185] width 28 height 48
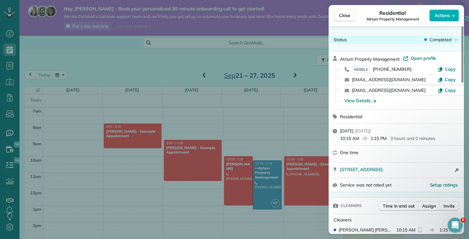
click at [441, 38] on span "Completed" at bounding box center [440, 39] width 22 height 6
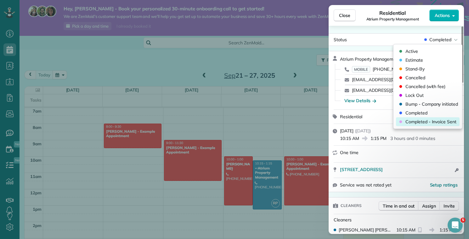
click at [441, 120] on span "Completed - Invoice Sent" at bounding box center [431, 122] width 53 height 6
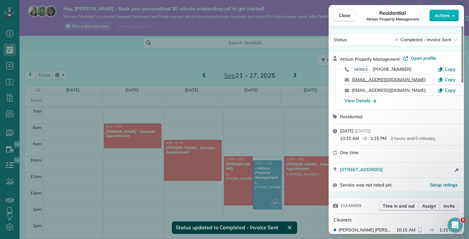
scroll to position [115, 0]
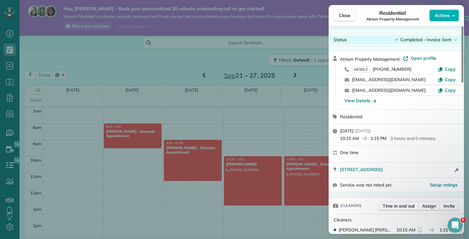
click at [428, 39] on span "Completed - Invoice Sent" at bounding box center [425, 39] width 51 height 6
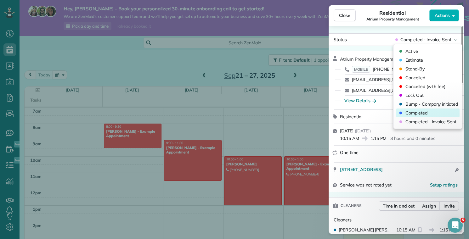
click at [428, 113] on span "Completed" at bounding box center [431, 113] width 53 height 6
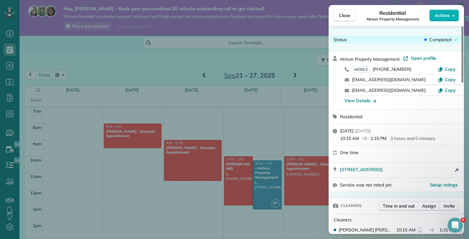
click at [420, 41] on div "Status Completed" at bounding box center [396, 39] width 133 height 9
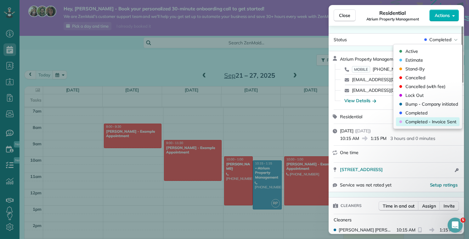
click at [441, 122] on span "Completed - Invoice Sent" at bounding box center [431, 122] width 53 height 6
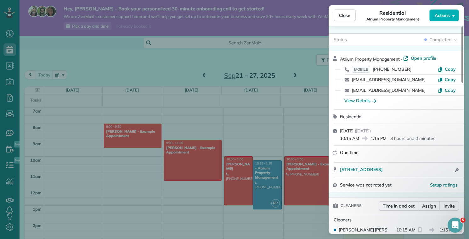
click at [416, 44] on div "Status Completed" at bounding box center [395, 39] width 135 height 13
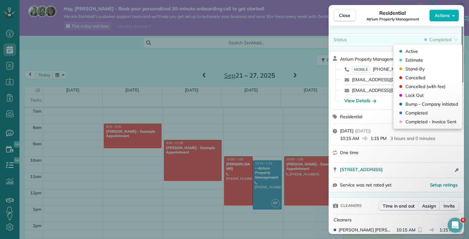
click at [425, 38] on icon at bounding box center [425, 39] width 3 height 6
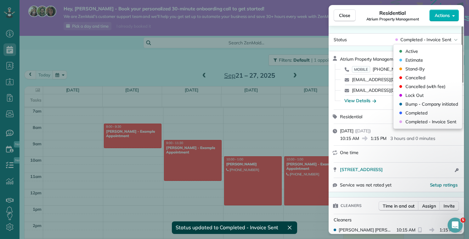
click at [381, 33] on div "Status Completed - Invoice Sent Atrium Property Management · Open profile MOBIL…" at bounding box center [395, 130] width 135 height 208
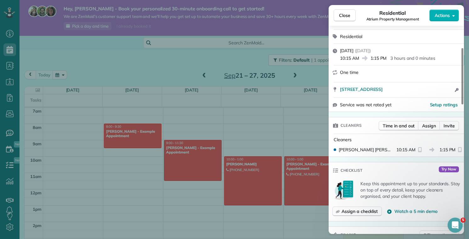
scroll to position [0, 0]
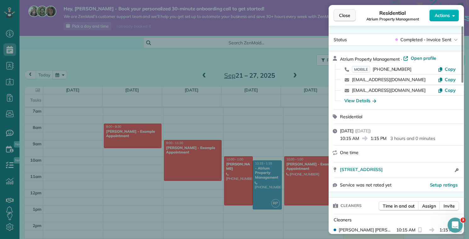
click at [348, 16] on span "Close" at bounding box center [344, 15] width 11 height 6
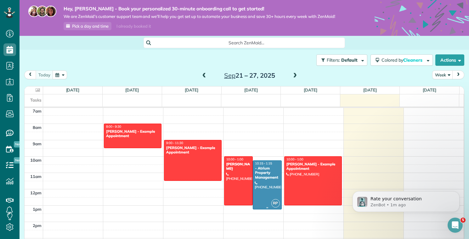
click at [265, 181] on div at bounding box center [267, 185] width 28 height 48
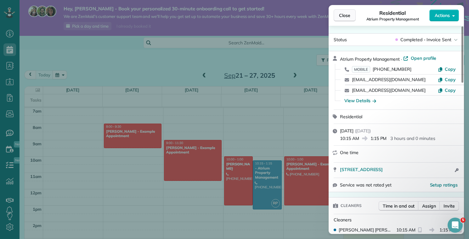
click at [349, 15] on span "Close" at bounding box center [344, 15] width 11 height 6
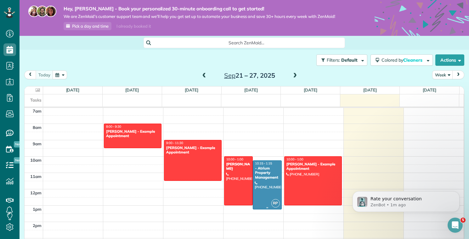
click at [271, 205] on span "RP" at bounding box center [275, 203] width 8 height 8
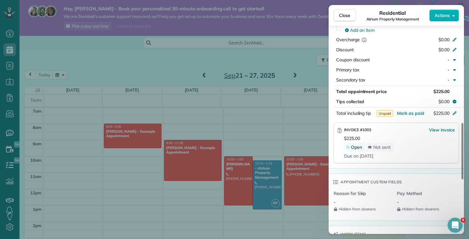
scroll to position [357, 0]
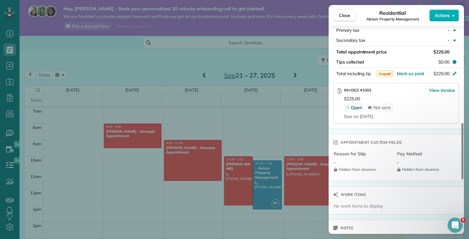
click at [309, 148] on div "Close Residential Atrium Property Management Actions Status Completed - Invoice…" at bounding box center [234, 119] width 469 height 239
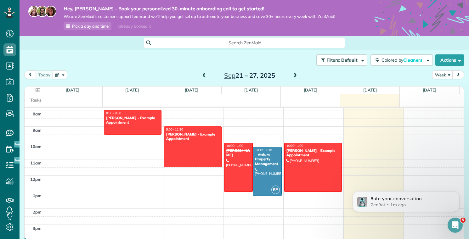
scroll to position [126, 0]
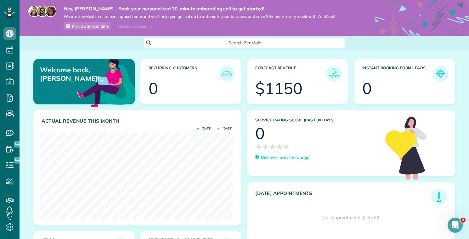
click at [131, 23] on div "I already booked it" at bounding box center [134, 26] width 42 height 8
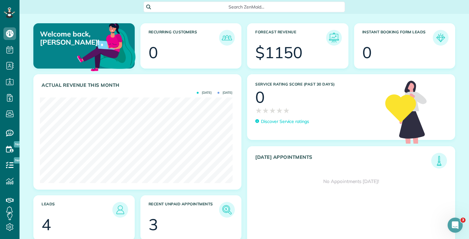
click at [244, 145] on div "Service Rating score (past 30 days) 0 ★ ★ ★ ★ ★ ★ ★ ★ ★ ★ Discover Service rati…" at bounding box center [351, 164] width 214 height 181
click at [247, 32] on article "Forecast Revenue $1150" at bounding box center [297, 45] width 101 height 45
